Goal: Task Accomplishment & Management: Manage account settings

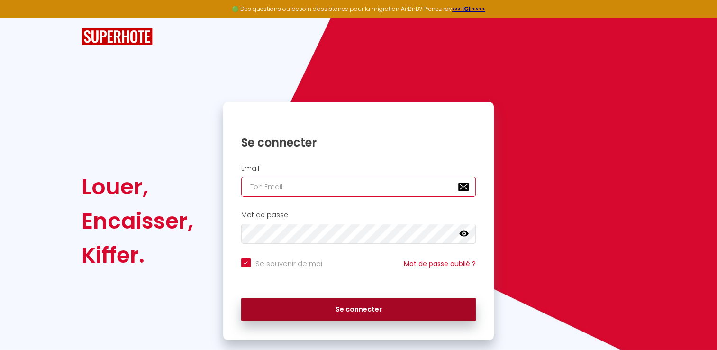
type input "[EMAIL_ADDRESS][DOMAIN_NAME]"
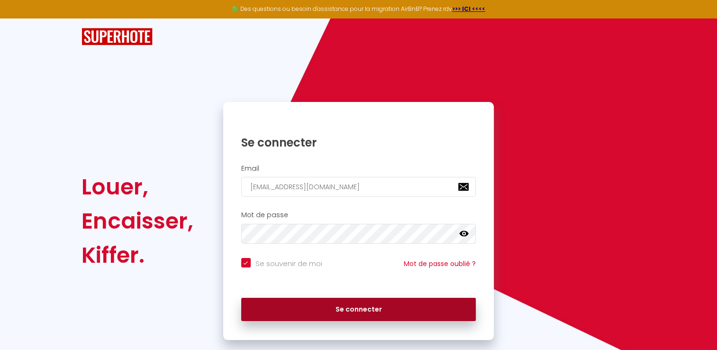
click at [350, 309] on button "Se connecter" at bounding box center [358, 309] width 235 height 24
checkbox input "true"
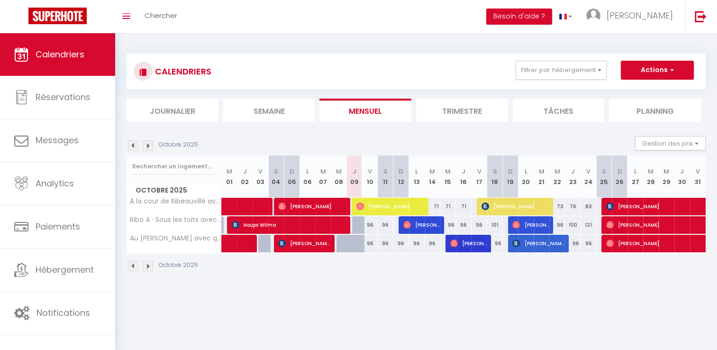
click at [563, 206] on div "73" at bounding box center [557, 206] width 16 height 18
type input "73"
type input "Mer 22 Octobre 2025"
type input "Jeu 23 Octobre 2025"
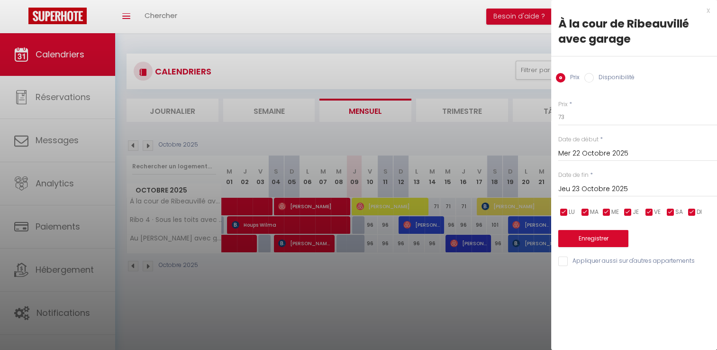
click at [587, 81] on input "Disponibilité" at bounding box center [588, 77] width 9 height 9
radio input "true"
click at [562, 78] on input "Prix" at bounding box center [560, 77] width 9 height 9
radio input "true"
click at [586, 77] on input "Disponibilité" at bounding box center [588, 77] width 9 height 9
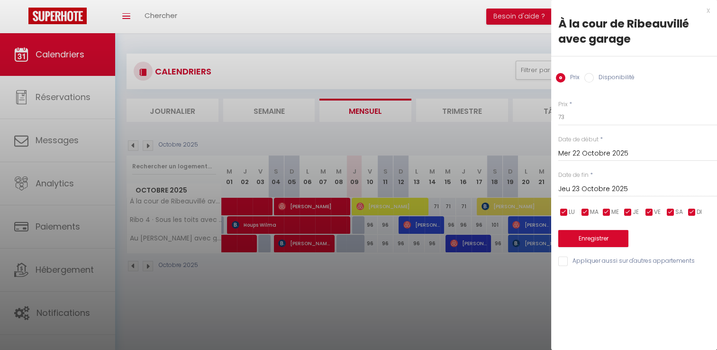
radio input "true"
radio input "false"
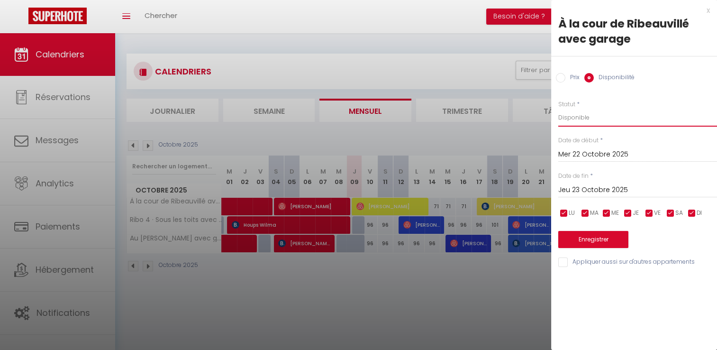
click at [576, 119] on select "Disponible Indisponible" at bounding box center [637, 117] width 159 height 18
select select "0"
click at [558, 108] on select "Disponible Indisponible" at bounding box center [637, 117] width 159 height 18
click at [586, 240] on button "Enregistrer" at bounding box center [593, 239] width 70 height 17
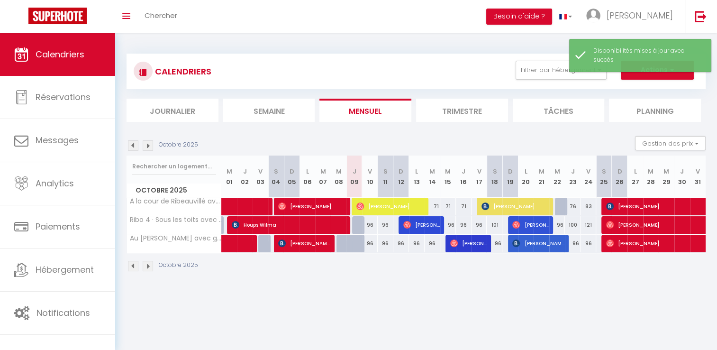
click at [575, 205] on div "76" at bounding box center [573, 206] width 16 height 18
select select "1"
type input "Jeu 23 Octobre 2025"
type input "Ven 24 Octobre 2025"
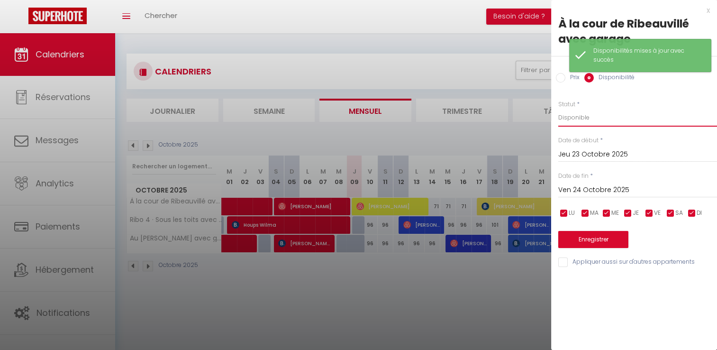
click at [584, 119] on select "Disponible Indisponible" at bounding box center [637, 117] width 159 height 18
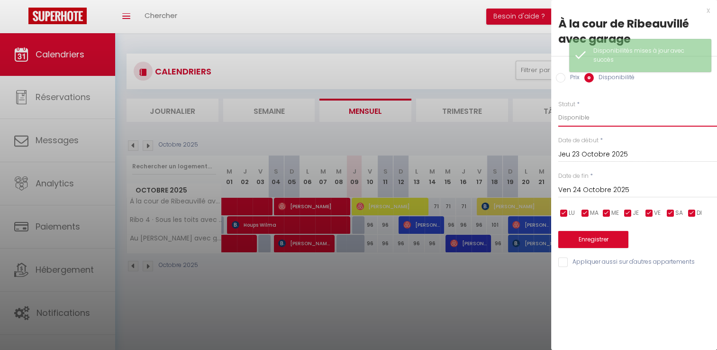
select select "0"
click at [558, 108] on select "Disponible Indisponible" at bounding box center [637, 117] width 159 height 18
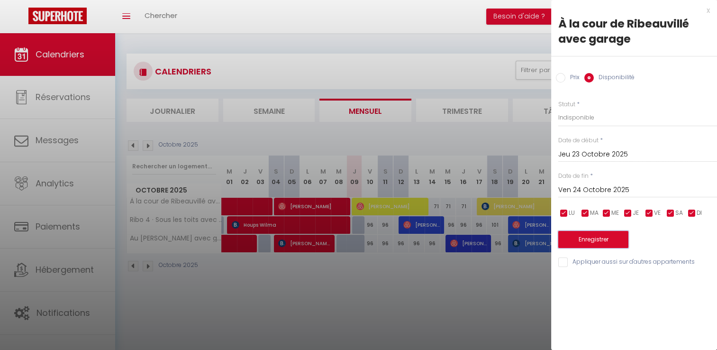
click at [583, 240] on button "Enregistrer" at bounding box center [593, 239] width 70 height 17
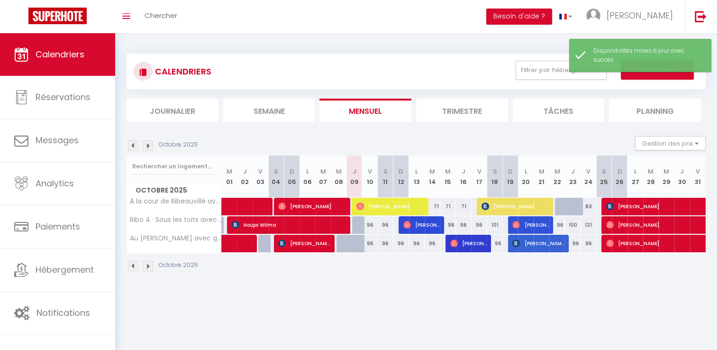
click at [588, 207] on div "83" at bounding box center [588, 206] width 16 height 18
select select "1"
type input "Ven 24 Octobre 2025"
type input "[PERSON_NAME] 25 Octobre 2025"
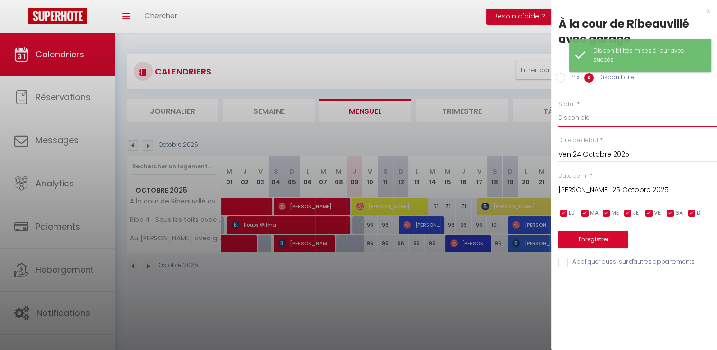
click at [581, 116] on select "Disponible Indisponible" at bounding box center [637, 117] width 159 height 18
select select "0"
click at [558, 108] on select "Disponible Indisponible" at bounding box center [637, 117] width 159 height 18
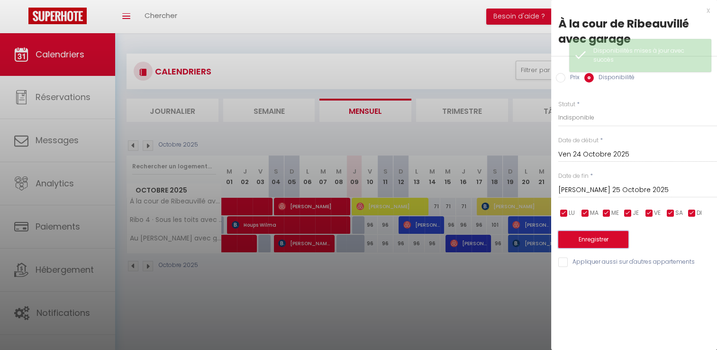
click at [583, 235] on button "Enregistrer" at bounding box center [593, 239] width 70 height 17
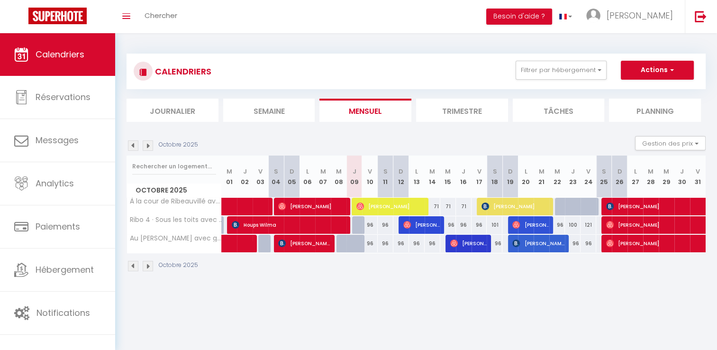
click at [562, 224] on div "96" at bounding box center [557, 225] width 16 height 18
select select "1"
type input "Mer 22 Octobre 2025"
type input "Jeu 23 Octobre 2025"
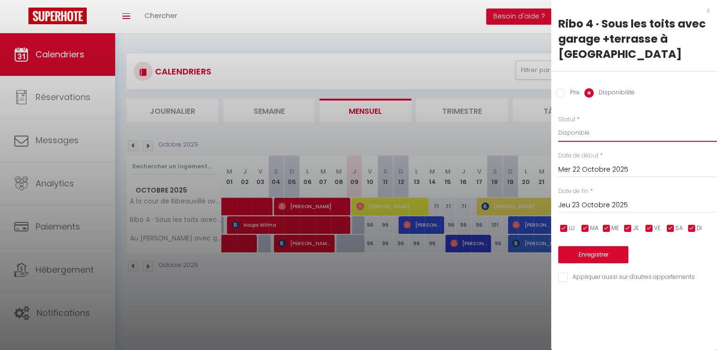
click at [594, 131] on select "Disponible Indisponible" at bounding box center [637, 133] width 159 height 18
select select "0"
click at [558, 124] on select "Disponible Indisponible" at bounding box center [637, 133] width 159 height 18
click at [586, 256] on button "Enregistrer" at bounding box center [593, 254] width 70 height 17
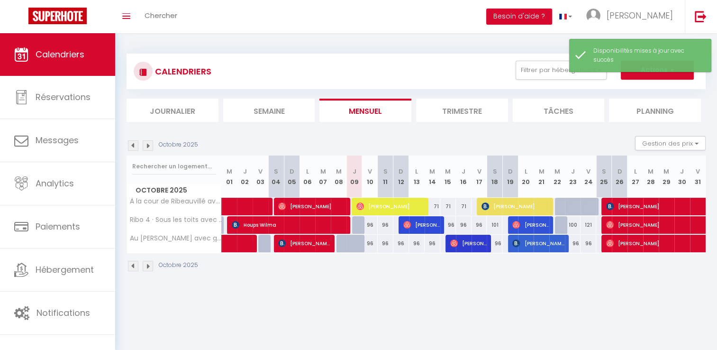
click at [575, 224] on div "100" at bounding box center [573, 225] width 16 height 18
select select "1"
type input "Jeu 23 Octobre 2025"
type input "Ven 24 Octobre 2025"
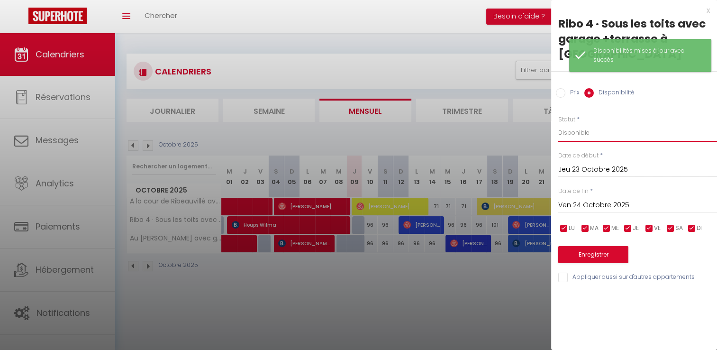
click at [583, 136] on select "Disponible Indisponible" at bounding box center [637, 133] width 159 height 18
select select "0"
click at [558, 124] on select "Disponible Indisponible" at bounding box center [637, 133] width 159 height 18
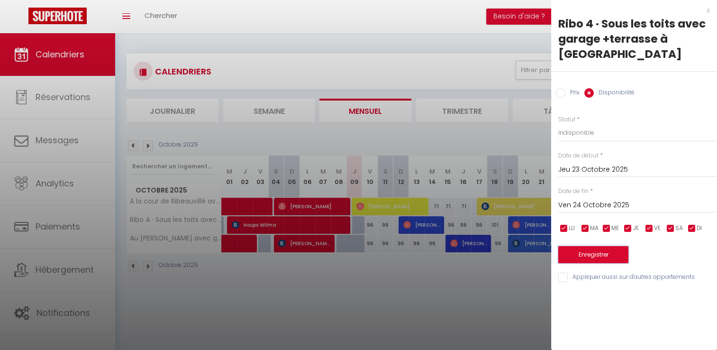
click at [591, 251] on button "Enregistrer" at bounding box center [593, 254] width 70 height 17
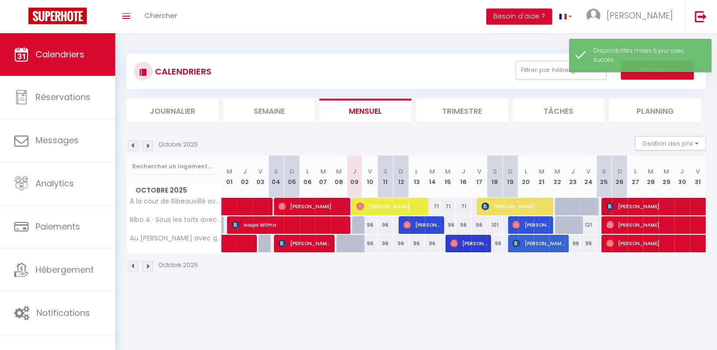
click at [586, 229] on div "121" at bounding box center [588, 225] width 16 height 18
select select "1"
type input "Ven 24 Octobre 2025"
type input "[PERSON_NAME] 25 Octobre 2025"
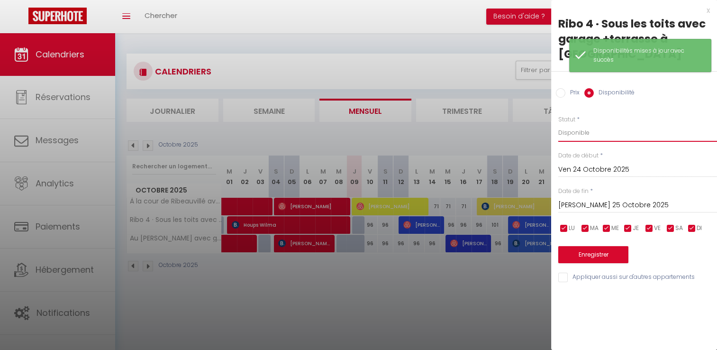
click at [585, 128] on select "Disponible Indisponible" at bounding box center [637, 133] width 159 height 18
select select "0"
click at [558, 124] on select "Disponible Indisponible" at bounding box center [637, 133] width 159 height 18
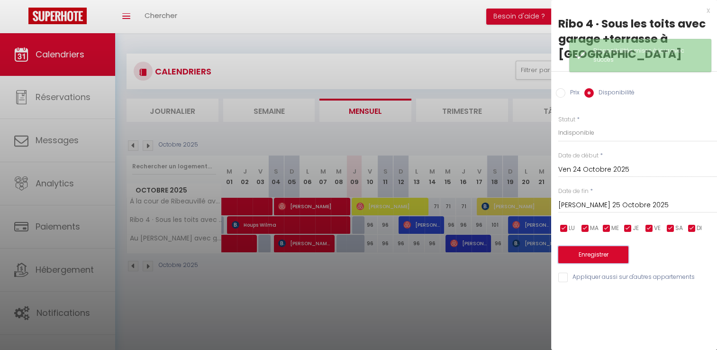
click at [595, 253] on button "Enregistrer" at bounding box center [593, 254] width 70 height 17
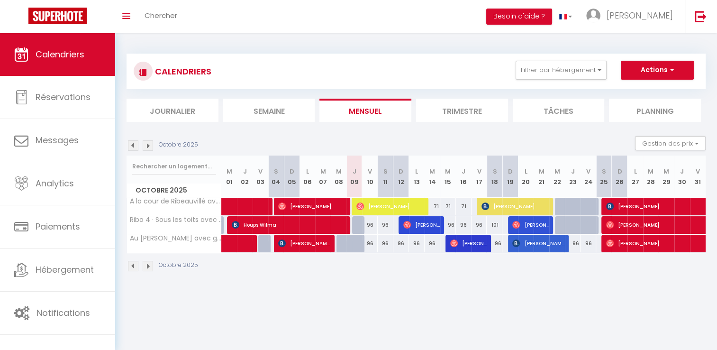
click at [576, 245] on div "96" at bounding box center [573, 243] width 16 height 18
select select "1"
type input "Jeu 23 Octobre 2025"
type input "Ven 24 Octobre 2025"
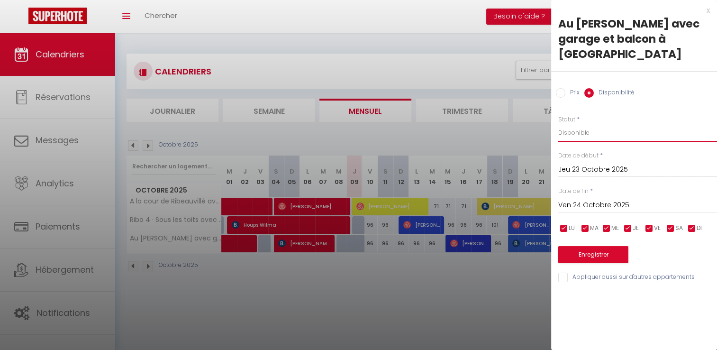
click at [585, 124] on select "Disponible Indisponible" at bounding box center [637, 133] width 159 height 18
select select "0"
click at [558, 124] on select "Disponible Indisponible" at bounding box center [637, 133] width 159 height 18
click at [593, 246] on button "Enregistrer" at bounding box center [593, 254] width 70 height 17
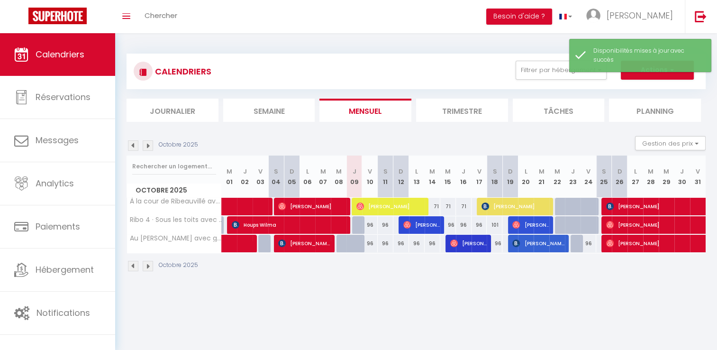
click at [587, 242] on div "96" at bounding box center [588, 243] width 16 height 18
select select "1"
type input "Ven 24 Octobre 2025"
type input "[PERSON_NAME] 25 Octobre 2025"
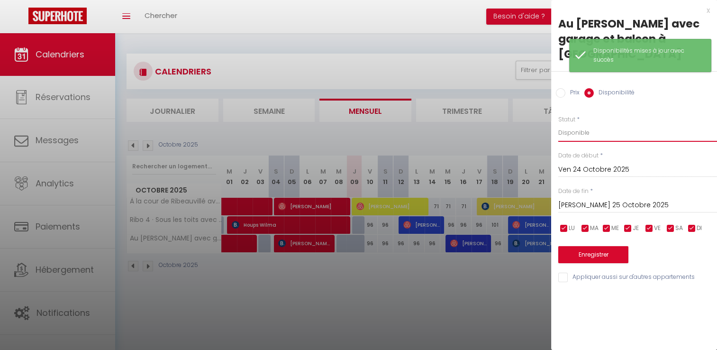
click at [585, 124] on select "Disponible Indisponible" at bounding box center [637, 133] width 159 height 18
select select "0"
click at [558, 124] on select "Disponible Indisponible" at bounding box center [637, 133] width 159 height 18
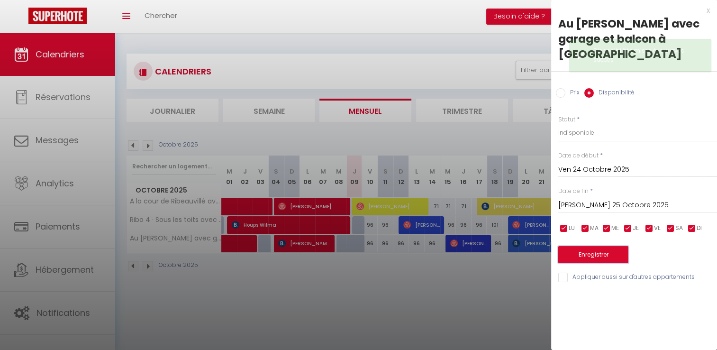
click at [592, 246] on button "Enregistrer" at bounding box center [593, 254] width 70 height 17
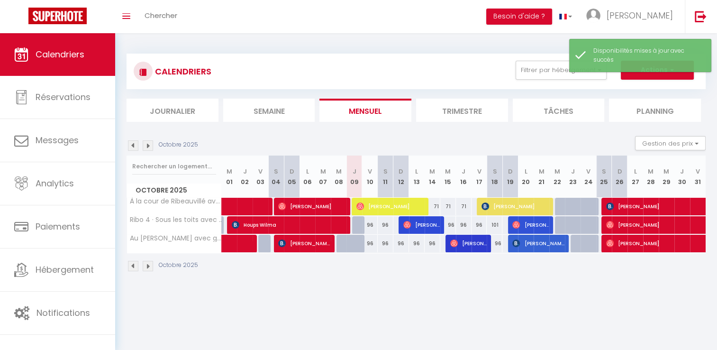
click at [150, 145] on img at bounding box center [148, 145] width 10 height 10
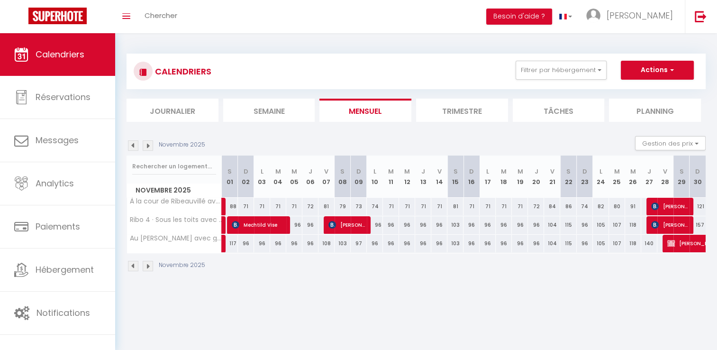
click at [286, 224] on div "96" at bounding box center [294, 225] width 17 height 18
select select "1"
type input "Mer 05 Novembre 2025"
type input "Jeu 06 Novembre 2025"
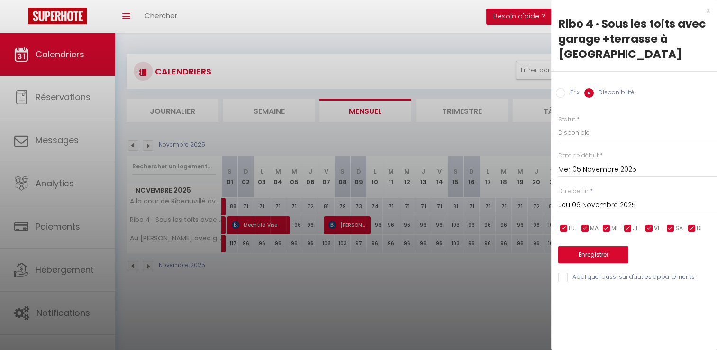
scroll to position [33, 0]
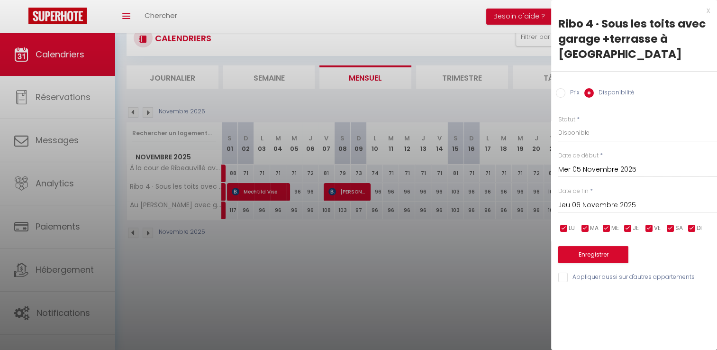
click at [424, 276] on div at bounding box center [358, 175] width 717 height 350
select select
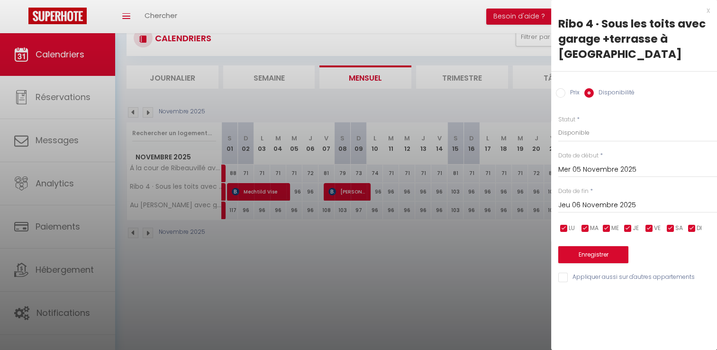
select select
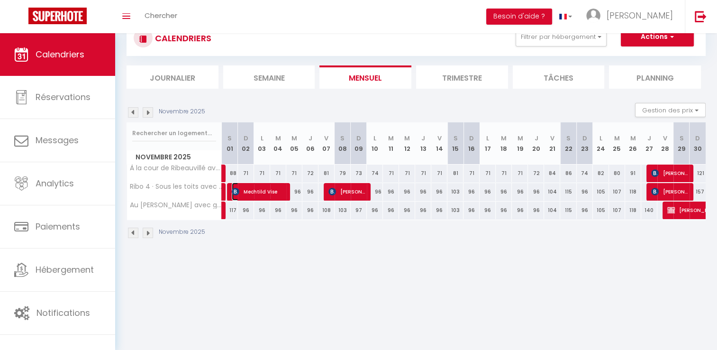
click at [266, 192] on span "Mechtild Vise" at bounding box center [259, 191] width 54 height 18
select select "OK"
select select "KO"
select select "0"
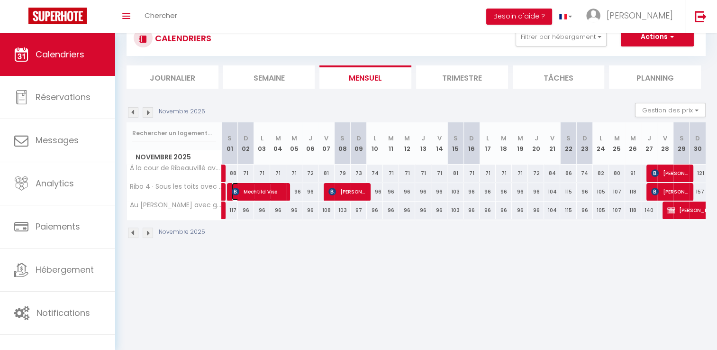
select select "1"
select select
select select "53372"
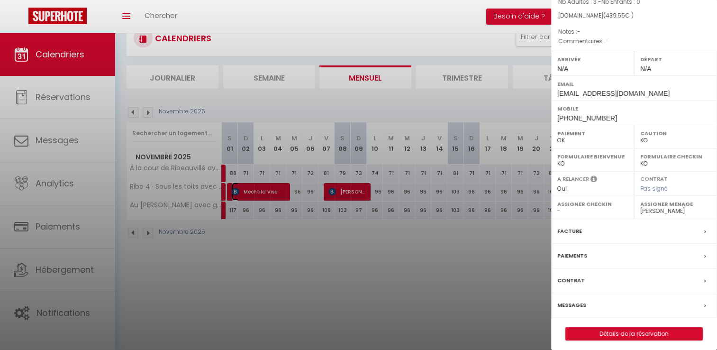
scroll to position [99, 0]
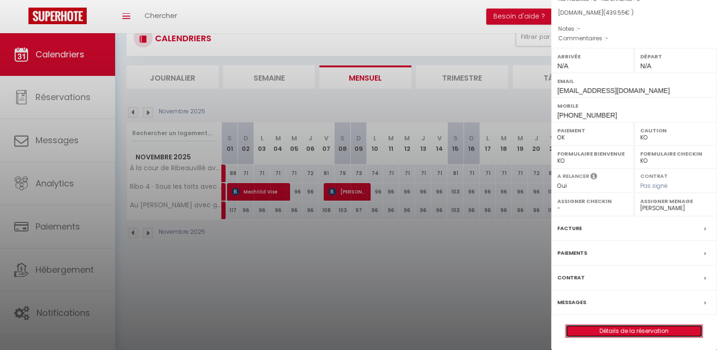
click at [624, 329] on link "Détails de la réservation" at bounding box center [633, 330] width 136 height 12
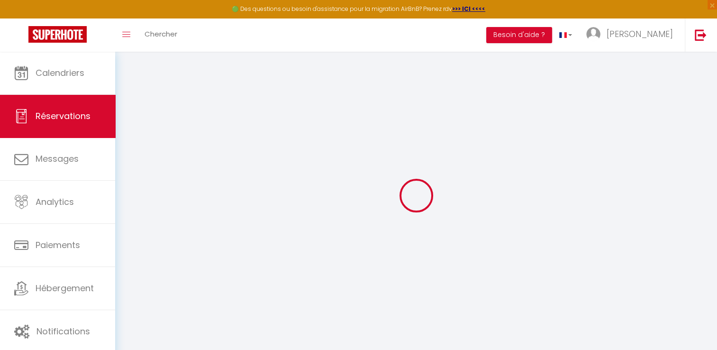
type input "Mechtild"
type input "Vise"
type input "[EMAIL_ADDRESS][DOMAIN_NAME]"
type input "[PHONE_NUMBER]"
type input "[STREET_ADDRESS]"
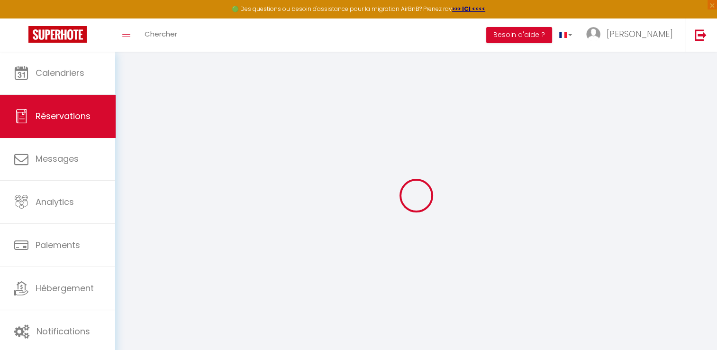
type input "Veitshöchheim"
select select "DE"
type input "71.31"
type input "6.15"
select select "77993"
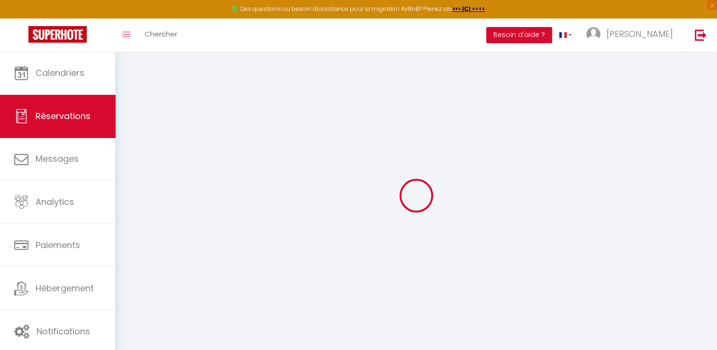
select select "1"
select select
type input "3"
select select "12"
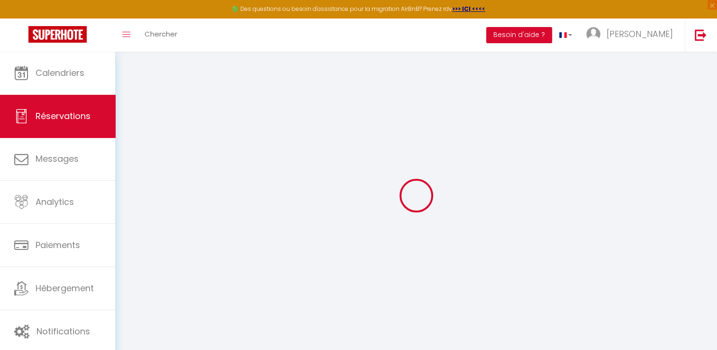
select select
type input "364.5"
checkbox input "false"
type input "0"
select select "2"
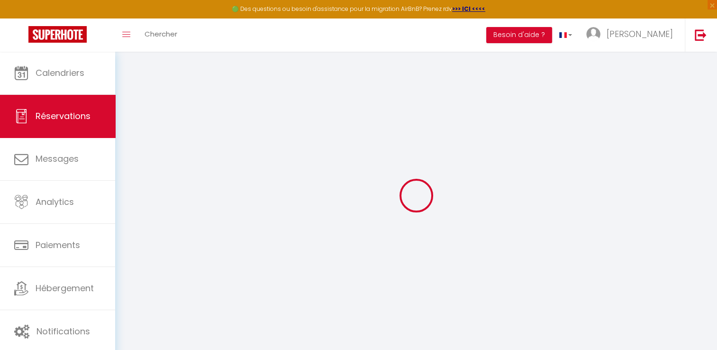
type input "0"
select select
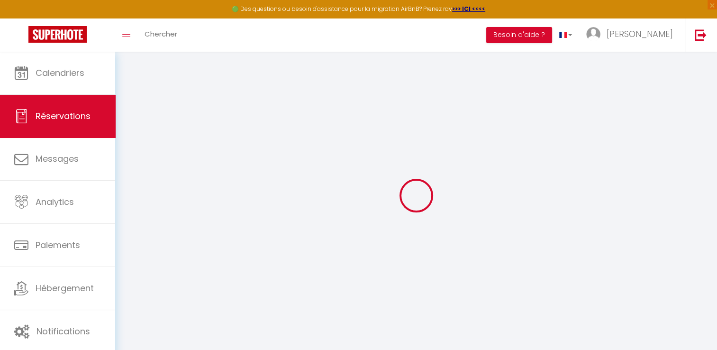
select select "14"
checkbox input "false"
select select
checkbox input "false"
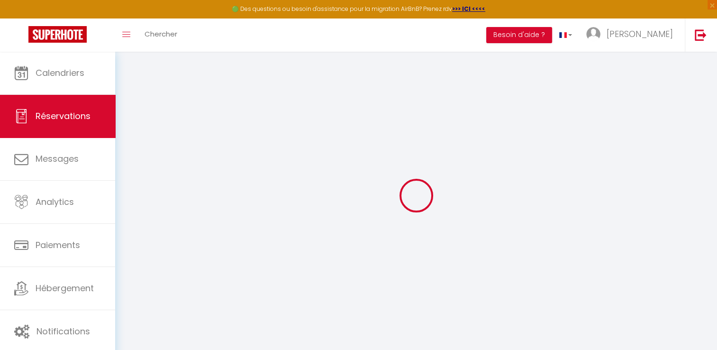
select select
checkbox input "false"
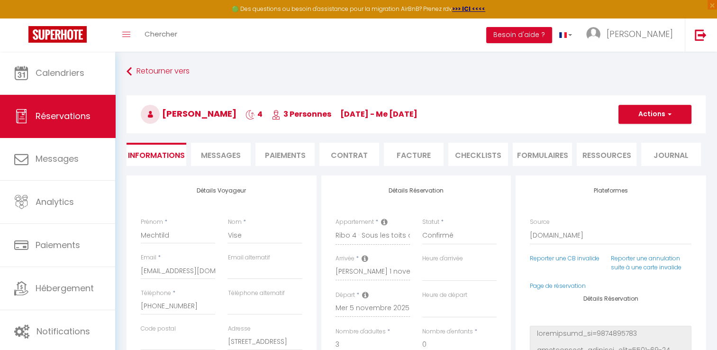
type input "55"
type input "20.05"
select select
checkbox input "false"
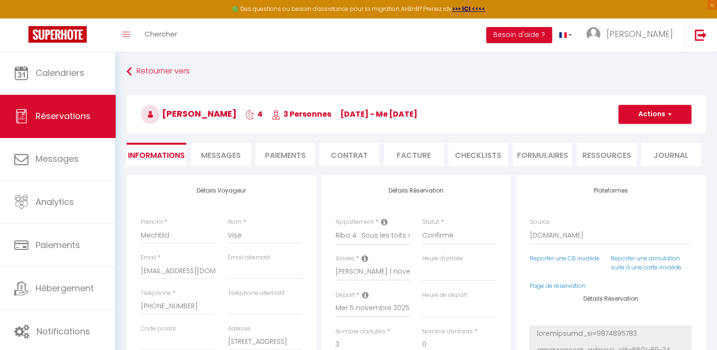
select select
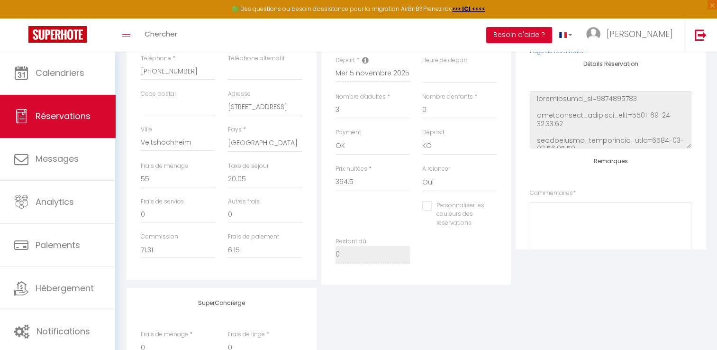
scroll to position [258, 0]
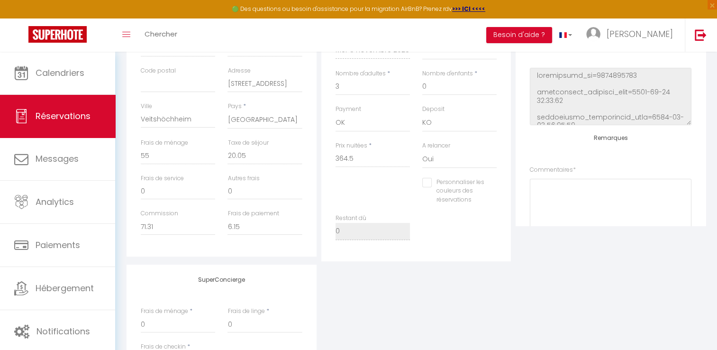
click at [429, 181] on input "Personnaliser les couleurs des réservations" at bounding box center [453, 182] width 63 height 9
checkbox input "true"
select select
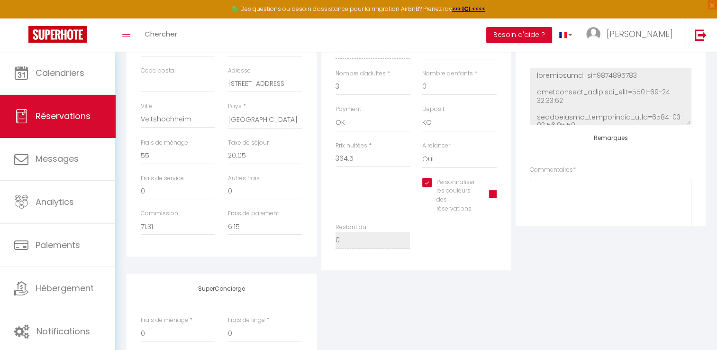
click at [495, 196] on span at bounding box center [493, 194] width 8 height 8
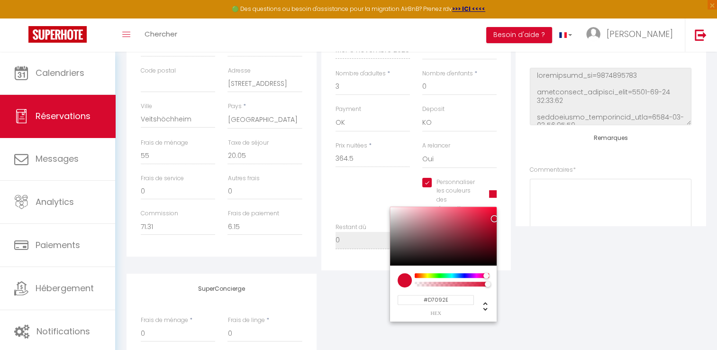
select select
type input "#0943D7"
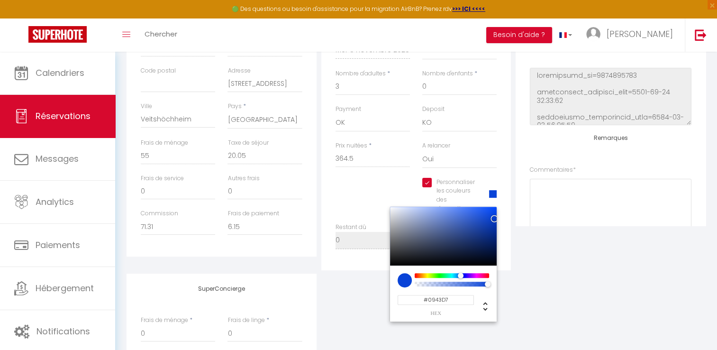
click at [460, 274] on div at bounding box center [451, 275] width 72 height 5
click at [476, 213] on div at bounding box center [443, 235] width 107 height 59
select select
type input "#2C61E7"
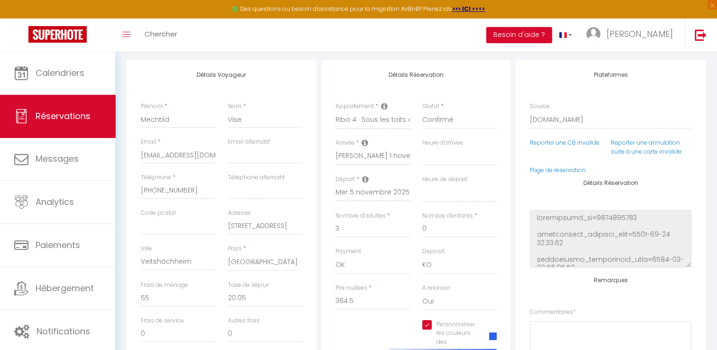
scroll to position [0, 0]
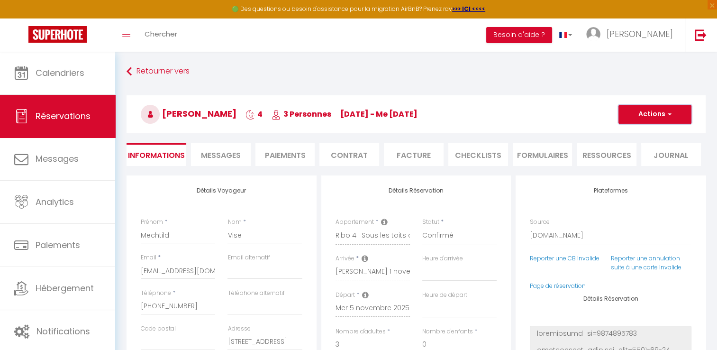
click at [672, 113] on button "Actions" at bounding box center [654, 114] width 73 height 19
click at [650, 134] on link "Enregistrer" at bounding box center [645, 135] width 75 height 12
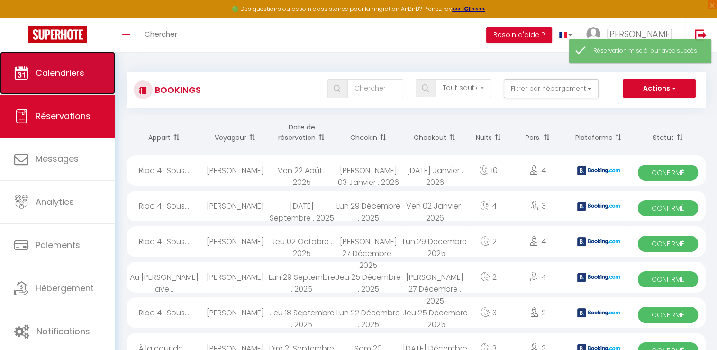
click at [82, 75] on span "Calendriers" at bounding box center [60, 73] width 49 height 12
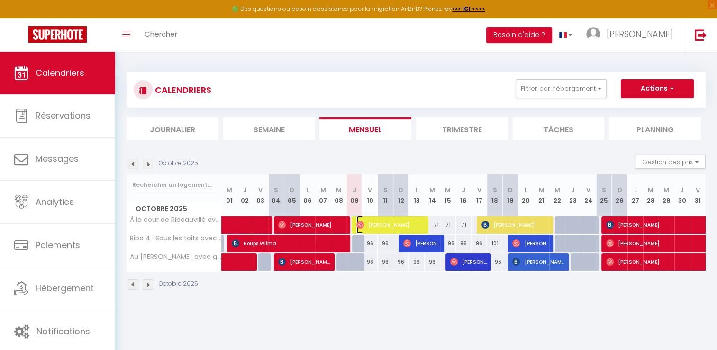
click at [386, 221] on span "[PERSON_NAME]" at bounding box center [390, 224] width 68 height 18
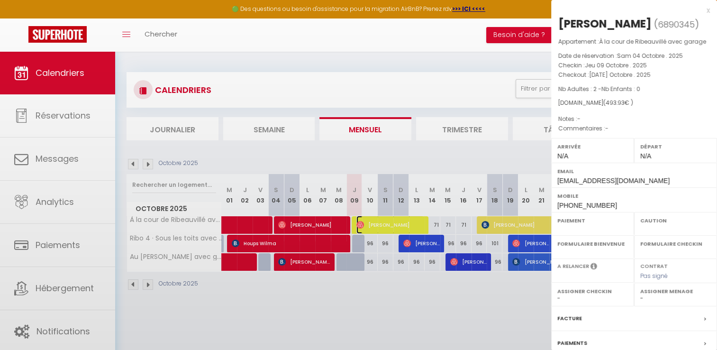
select select "OK"
select select "0"
select select "1"
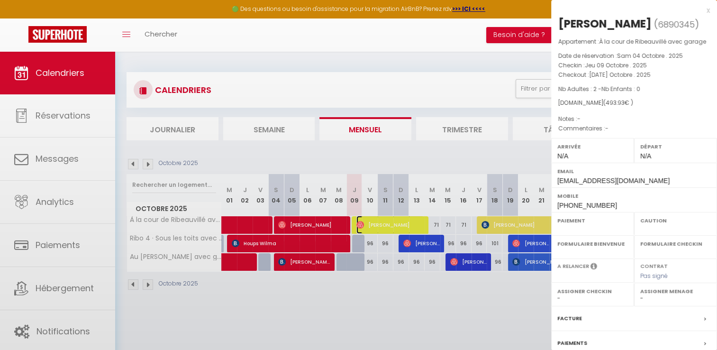
select select
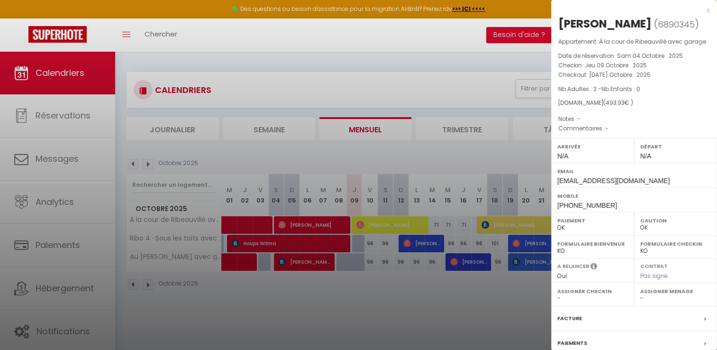
click at [414, 242] on div at bounding box center [358, 175] width 717 height 350
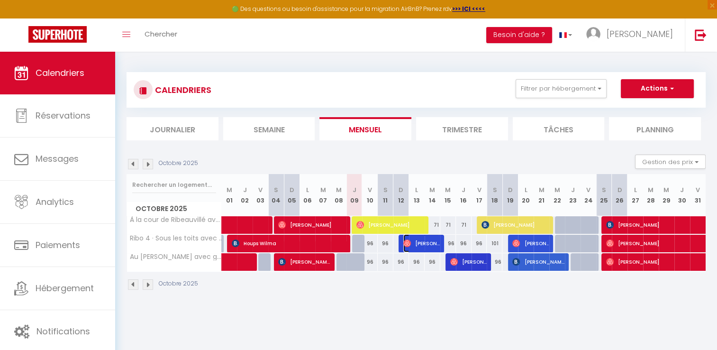
click at [414, 242] on span "[PERSON_NAME]" at bounding box center [421, 243] width 36 height 18
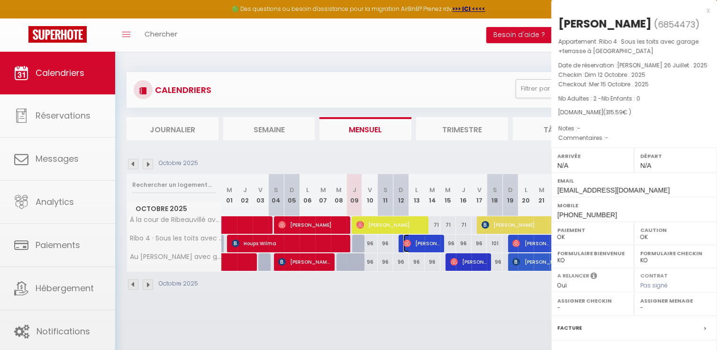
select select "53372"
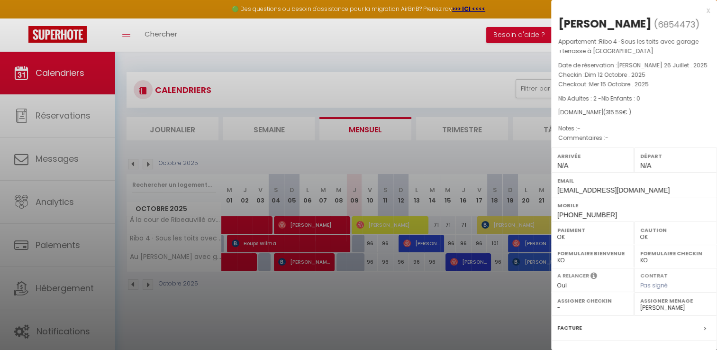
click at [494, 221] on div at bounding box center [358, 175] width 717 height 350
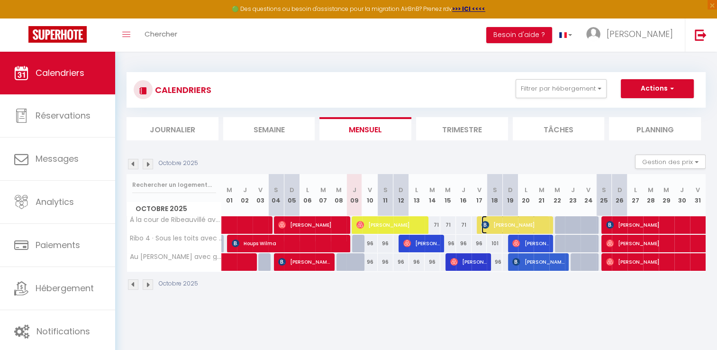
click at [494, 221] on span "[PERSON_NAME]" at bounding box center [515, 224] width 68 height 18
select select "KO"
select select
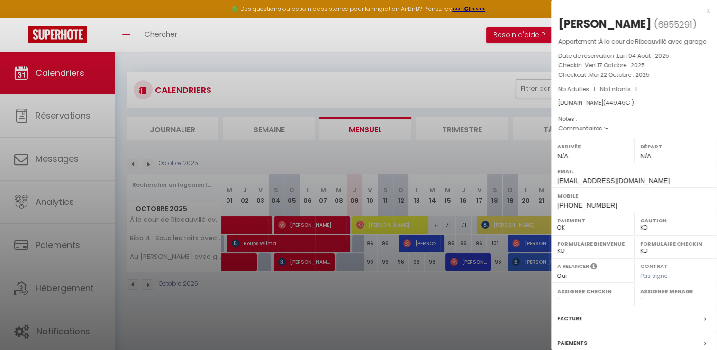
click at [518, 240] on div at bounding box center [358, 175] width 717 height 350
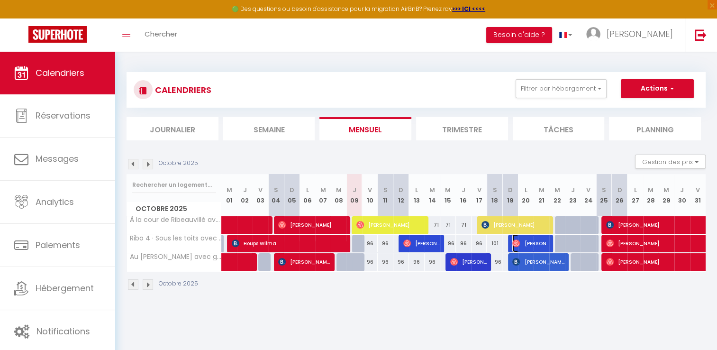
click at [518, 240] on img at bounding box center [516, 243] width 8 height 8
select select "OK"
select select "53372"
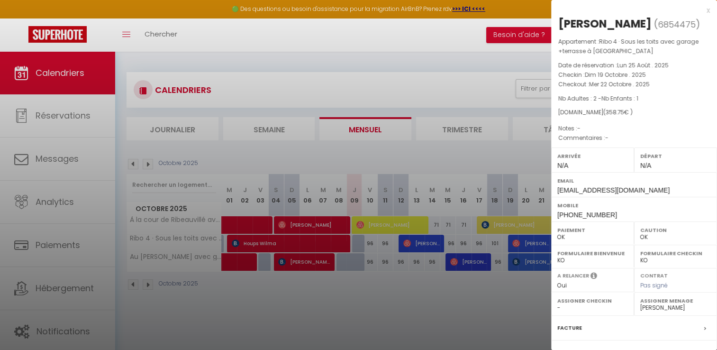
click at [491, 293] on div at bounding box center [358, 175] width 717 height 350
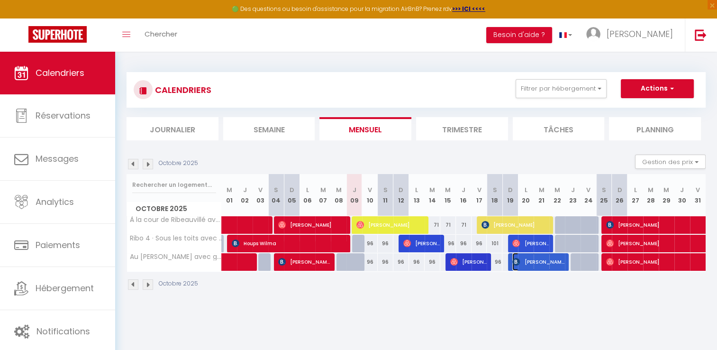
click at [529, 260] on span "[PERSON_NAME]" at bounding box center [538, 261] width 52 height 18
select select "KO"
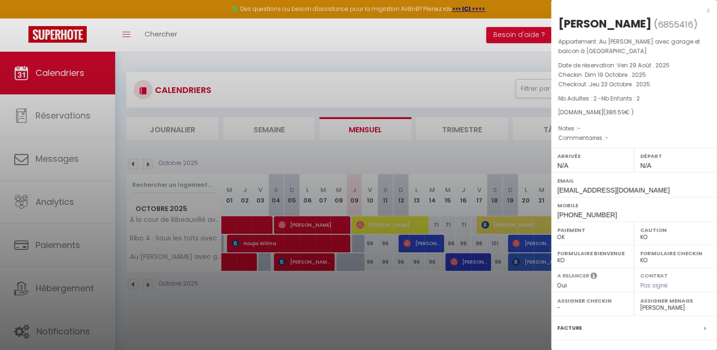
click at [508, 290] on div at bounding box center [358, 175] width 717 height 350
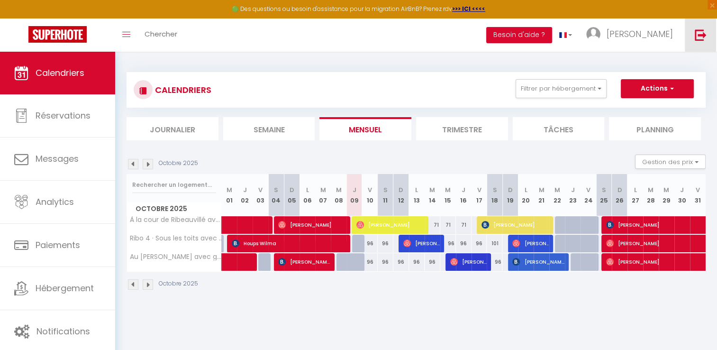
click at [703, 35] on img at bounding box center [700, 35] width 12 height 12
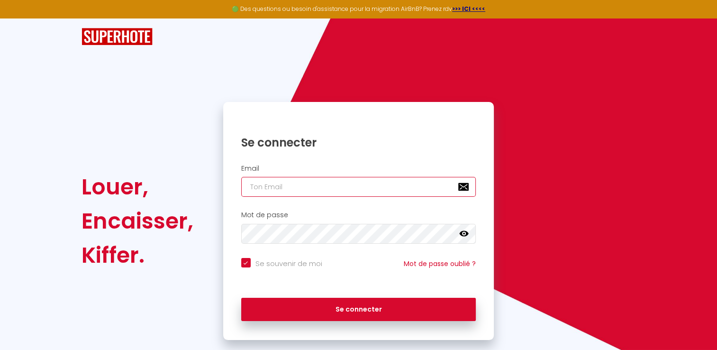
type input "[EMAIL_ADDRESS][DOMAIN_NAME]"
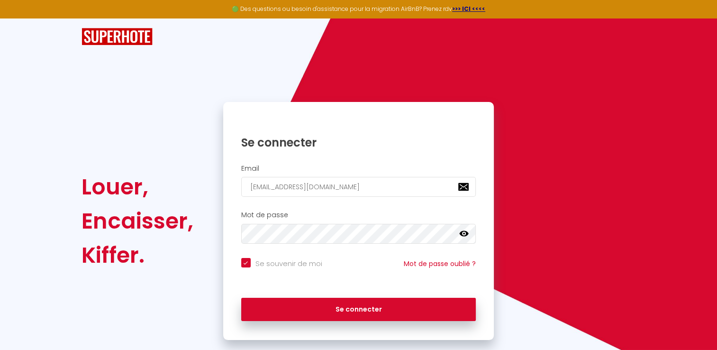
checkbox input "true"
